Goal: Information Seeking & Learning: Check status

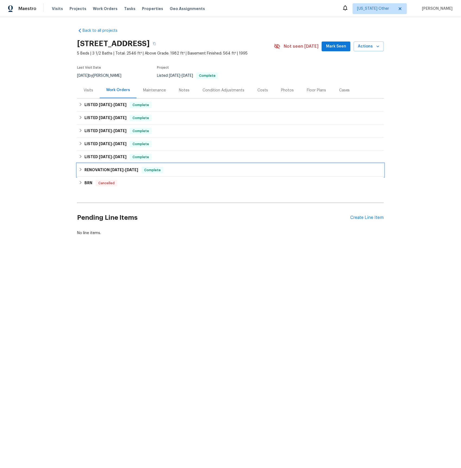
drag, startPoint x: 94, startPoint y: 171, endPoint x: 103, endPoint y: 180, distance: 12.9
click at [93, 171] on h6 "RENOVATION [DATE] - [DATE]" at bounding box center [111, 170] width 54 height 7
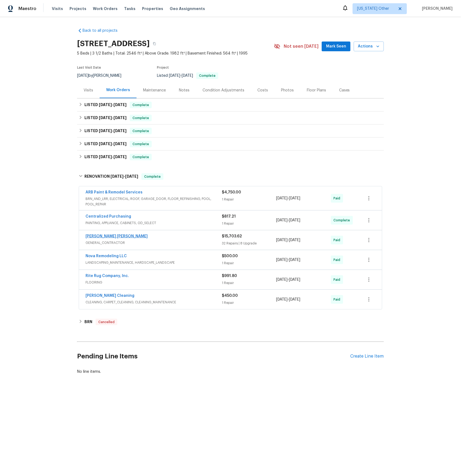
drag, startPoint x: 110, startPoint y: 243, endPoint x: 118, endPoint y: 240, distance: 8.3
click at [110, 243] on span "GENERAL_CONTRACTOR" at bounding box center [154, 242] width 136 height 5
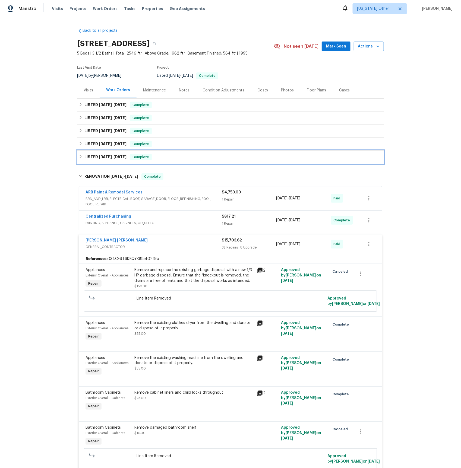
click at [109, 159] on h6 "LISTED [DATE] - [DATE]" at bounding box center [105, 157] width 42 height 7
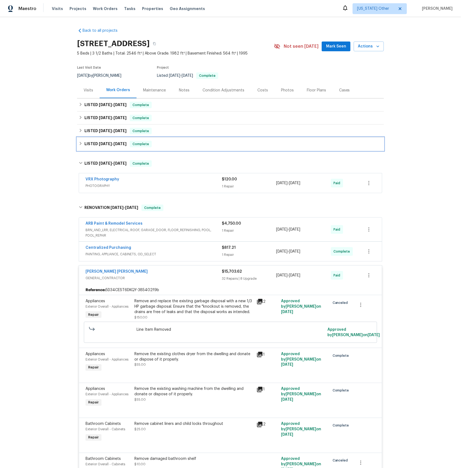
click at [109, 143] on span "[DATE]" at bounding box center [105, 144] width 13 height 4
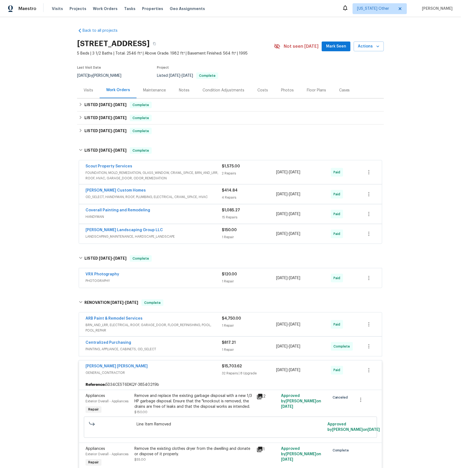
click at [103, 178] on span "FOUNDATION, MOLD_REMEDIATION, GLASS_WINDOW, CRAWL_SPACE, BRN_AND_LRR, ROOF, HVA…" at bounding box center [154, 175] width 136 height 11
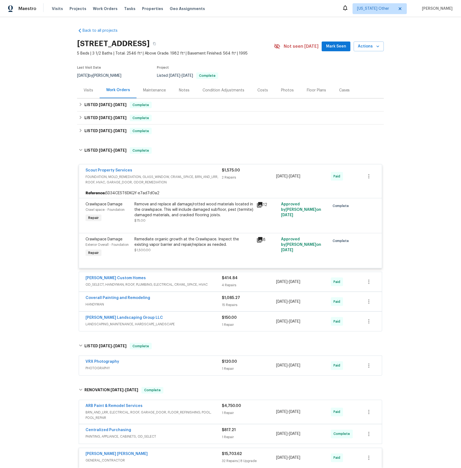
click at [103, 285] on span "OD_SELECT, HANDYMAN, ROOF, PLUMBING, ELECTRICAL, CRAWL_SPACE, HVAC" at bounding box center [154, 284] width 136 height 5
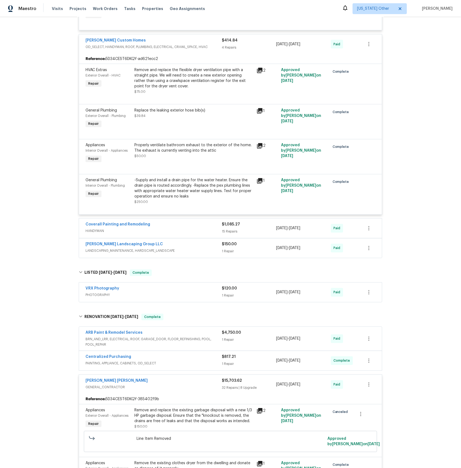
scroll to position [332, 0]
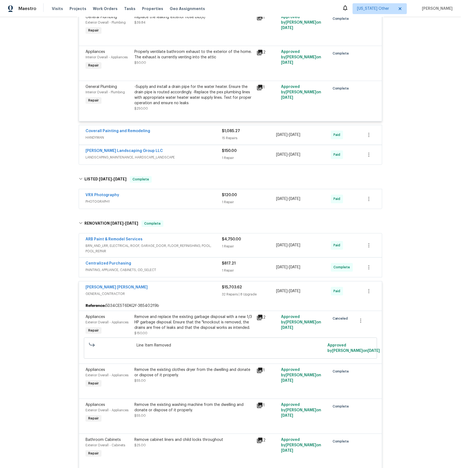
click at [107, 161] on span "LANDSCAPING_MAINTENANCE, HARDSCAPE_LANDSCAPE" at bounding box center [154, 157] width 136 height 5
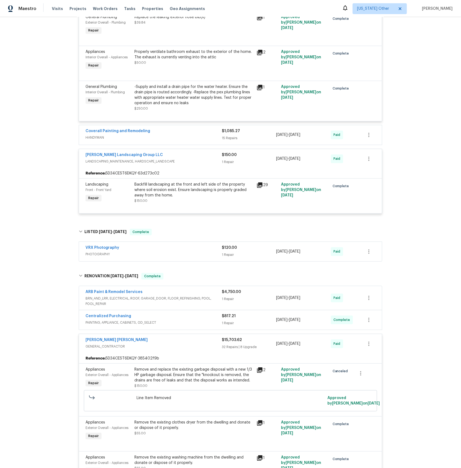
click at [101, 141] on span "HANDYMAN" at bounding box center [154, 137] width 136 height 5
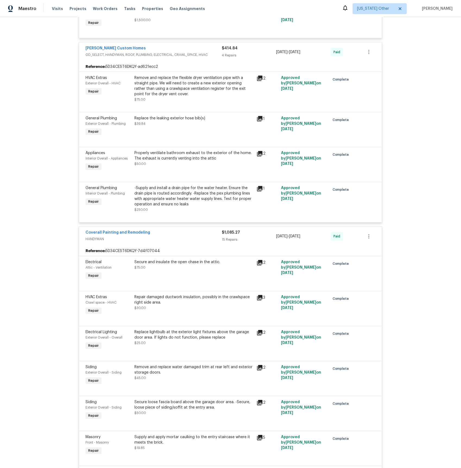
scroll to position [0, 0]
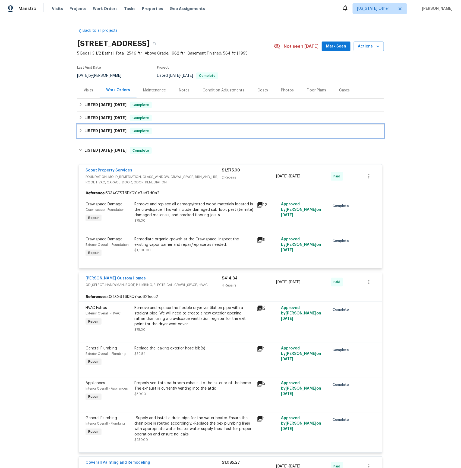
click at [103, 131] on span "[DATE]" at bounding box center [105, 131] width 13 height 4
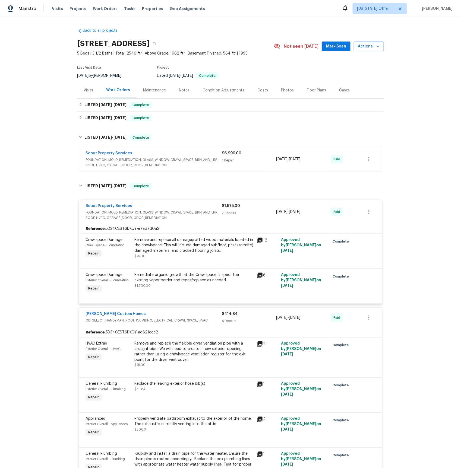
click at [103, 162] on span "FOUNDATION, MOLD_REMEDIATION, GLASS_WINDOW, CRAWL_SPACE, BRN_AND_LRR, ROOF, HVA…" at bounding box center [154, 162] width 136 height 11
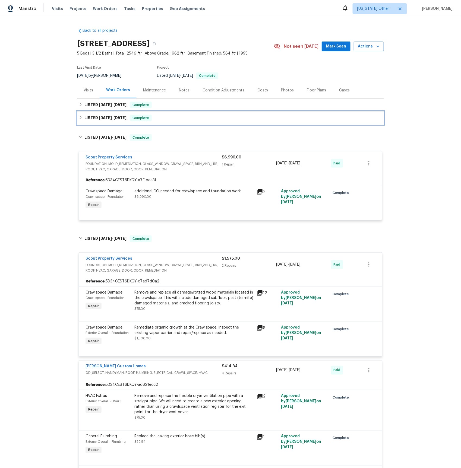
click at [114, 116] on span "[DATE] - [DATE]" at bounding box center [113, 118] width 28 height 4
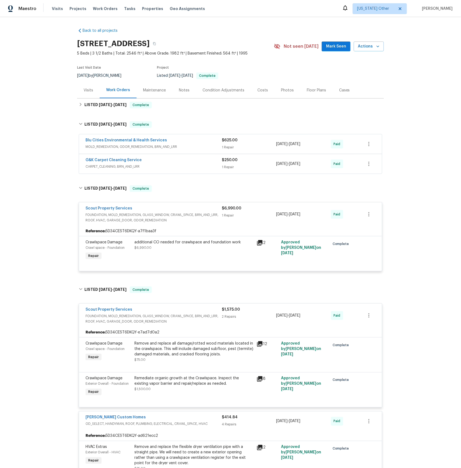
click at [117, 147] on span "MOLD_REMEDIATION, ODOR_REMEDIATION, BRN_AND_LRR" at bounding box center [154, 146] width 136 height 5
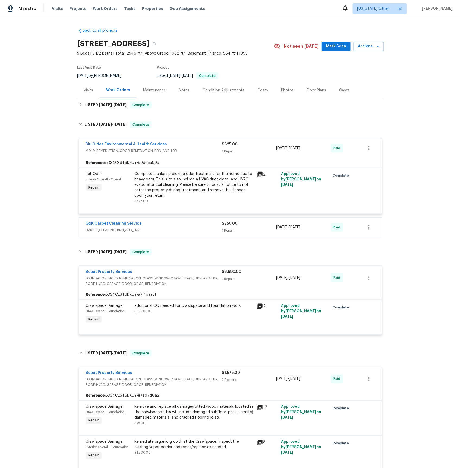
click at [101, 229] on span "CARPET_CLEANING, BRN_AND_LRR" at bounding box center [154, 230] width 136 height 5
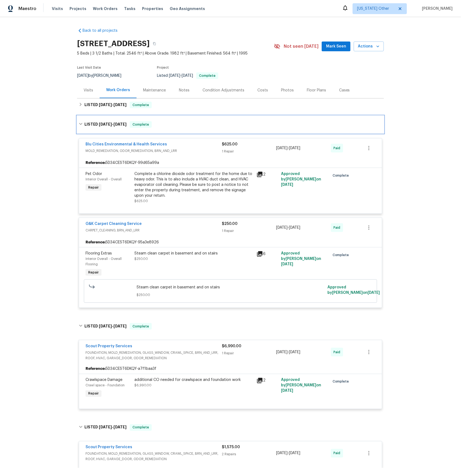
click at [96, 125] on h6 "LISTED [DATE] - [DATE]" at bounding box center [105, 124] width 42 height 7
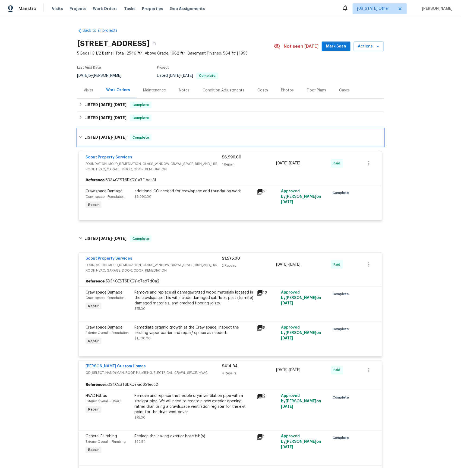
click at [97, 137] on h6 "LISTED [DATE] - [DATE]" at bounding box center [105, 137] width 42 height 7
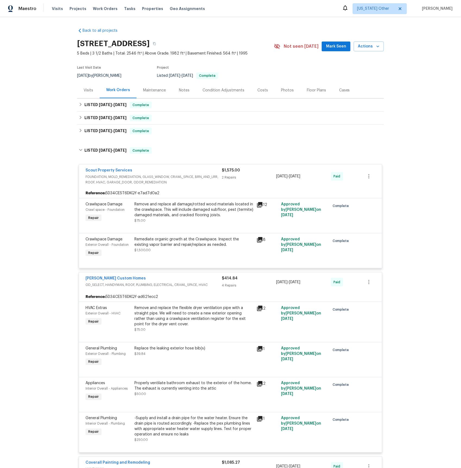
click at [106, 174] on div "Scout Property Services" at bounding box center [154, 171] width 136 height 7
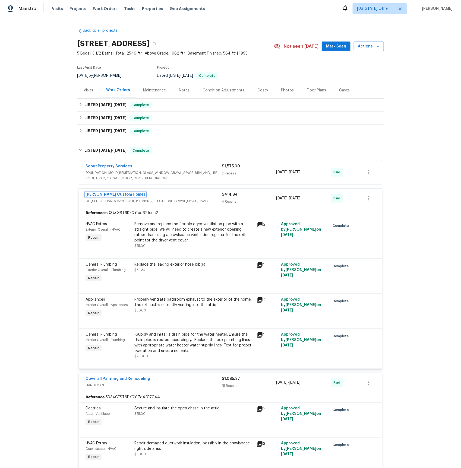
click at [106, 196] on link "[PERSON_NAME] Custom Homes" at bounding box center [116, 195] width 60 height 4
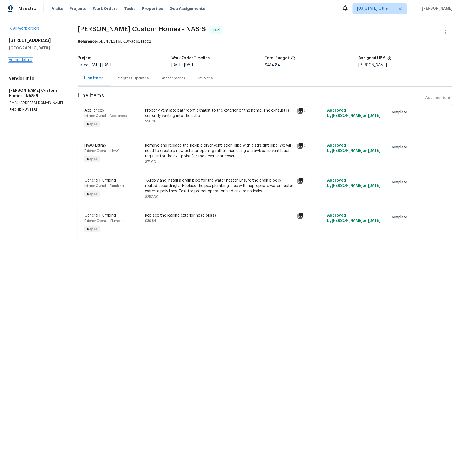
click at [16, 59] on link "Home details" at bounding box center [21, 60] width 24 height 4
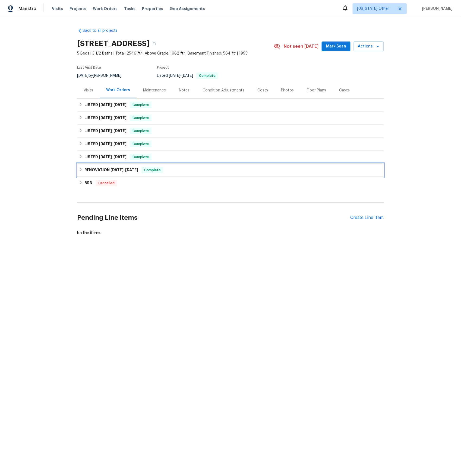
click at [101, 169] on h6 "RENOVATION [DATE] - [DATE]" at bounding box center [111, 170] width 54 height 7
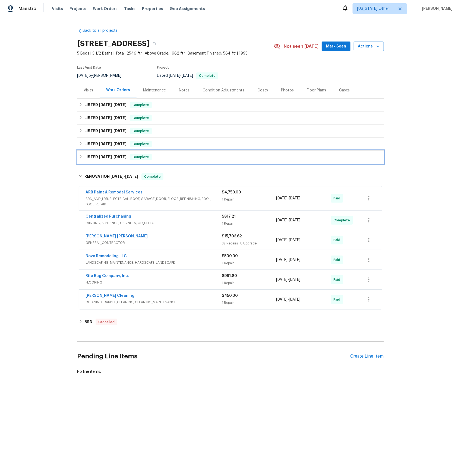
click at [101, 158] on span "[DATE]" at bounding box center [105, 157] width 13 height 4
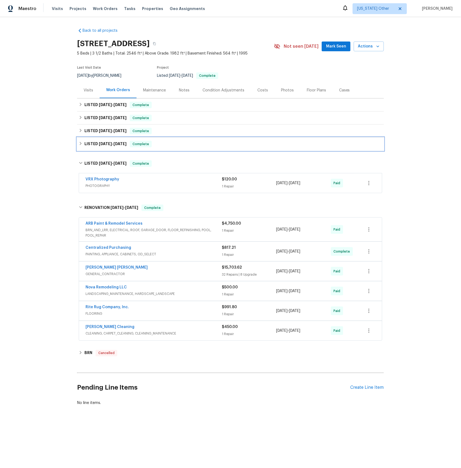
click at [105, 146] on h6 "LISTED [DATE] - [DATE]" at bounding box center [105, 144] width 42 height 7
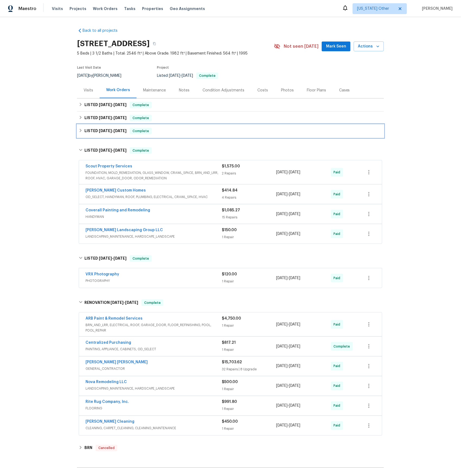
click at [110, 130] on span "[DATE] - [DATE]" at bounding box center [113, 131] width 28 height 4
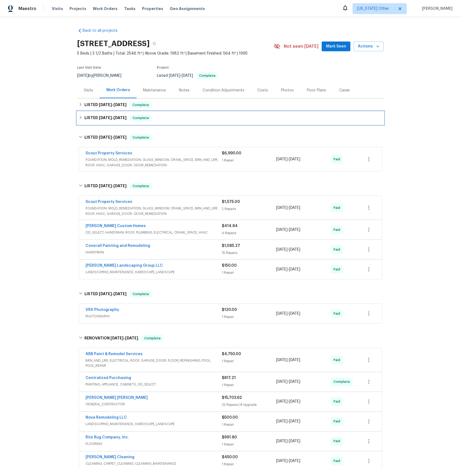
drag, startPoint x: 112, startPoint y: 122, endPoint x: 112, endPoint y: 118, distance: 3.9
click at [112, 122] on div "LISTED [DATE] - [DATE] Complete" at bounding box center [230, 118] width 307 height 13
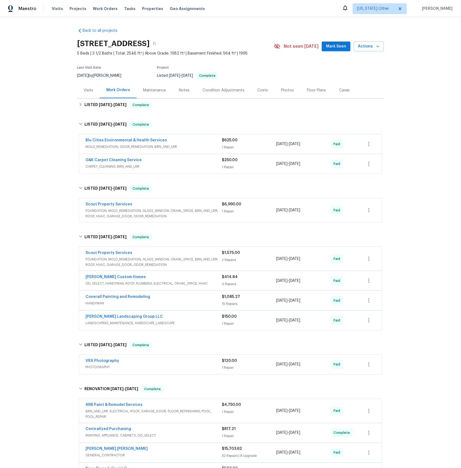
click at [113, 115] on div "Back to all projects [STREET_ADDRESS] 5 Beds | 3 1/2 Baths | Total: 2546 ft² | …" at bounding box center [230, 308] width 307 height 569
click at [114, 109] on div "LISTED [DATE] - [DATE] Complete" at bounding box center [230, 105] width 307 height 13
